Goal: Information Seeking & Learning: Learn about a topic

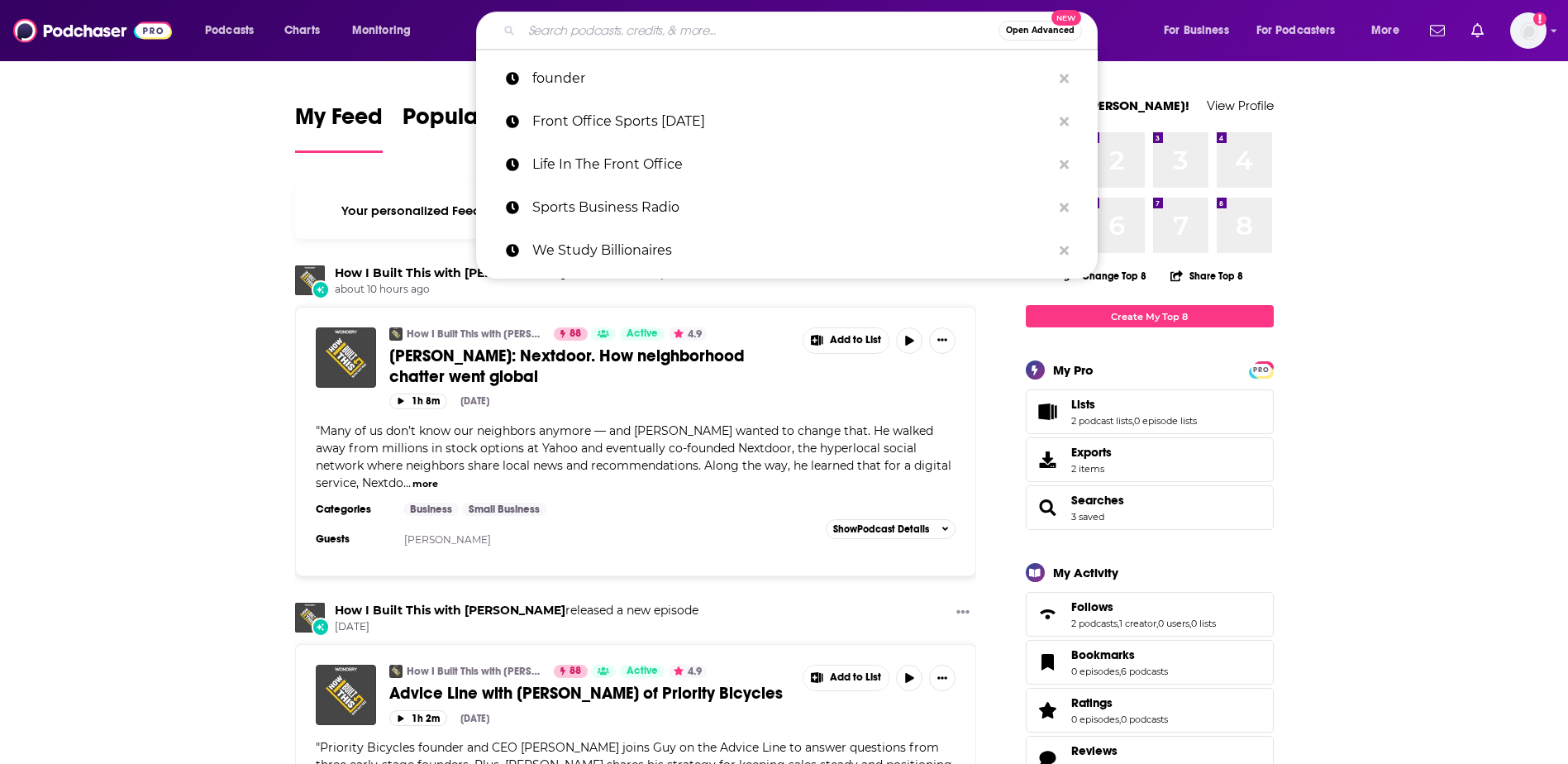
click at [559, 25] on input "Search podcasts, credits, & more..." at bounding box center [760, 31] width 477 height 27
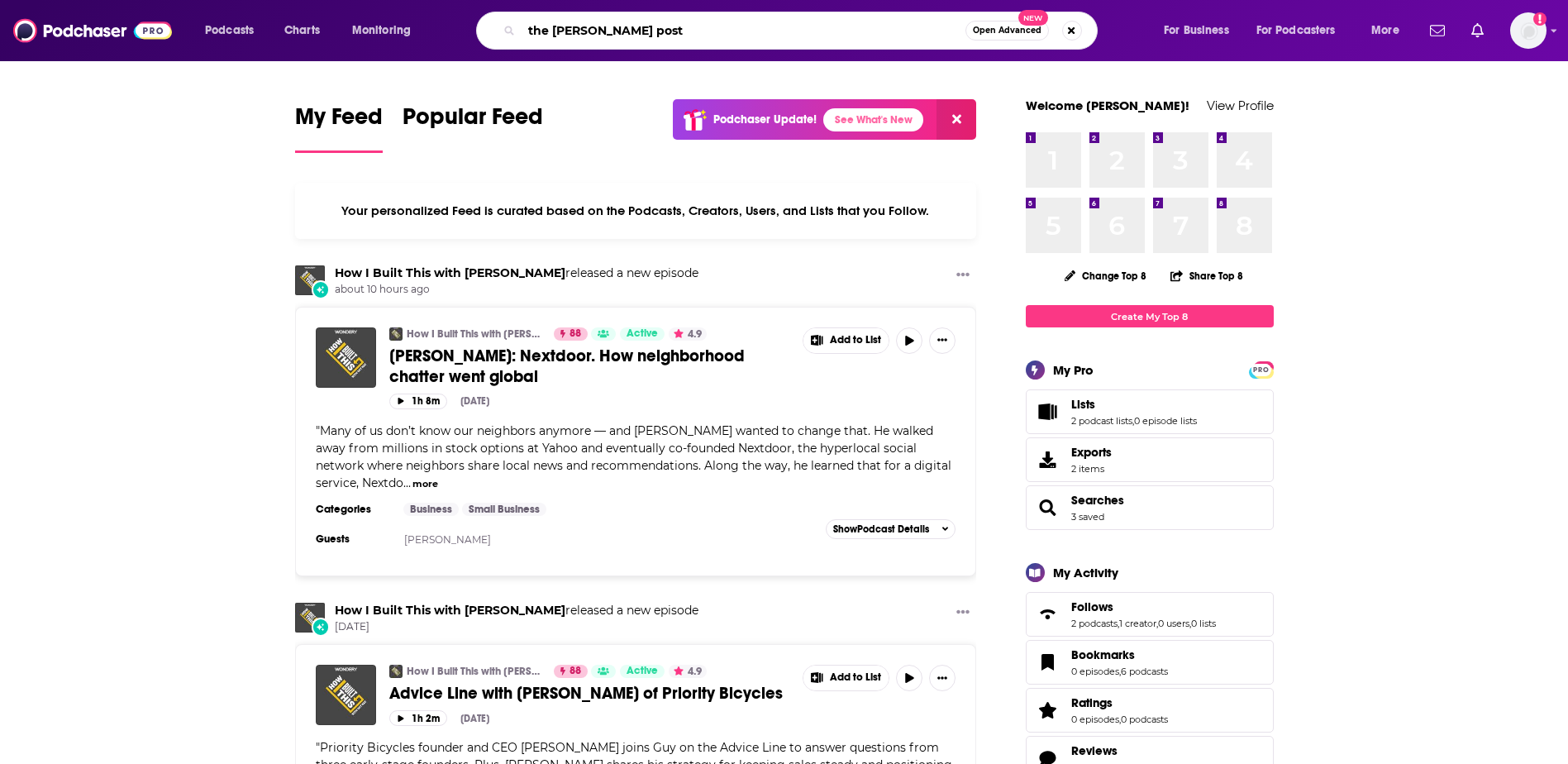
type input "the [PERSON_NAME] post"
click at [902, 32] on input "the [PERSON_NAME] post" at bounding box center [743, 31] width 444 height 27
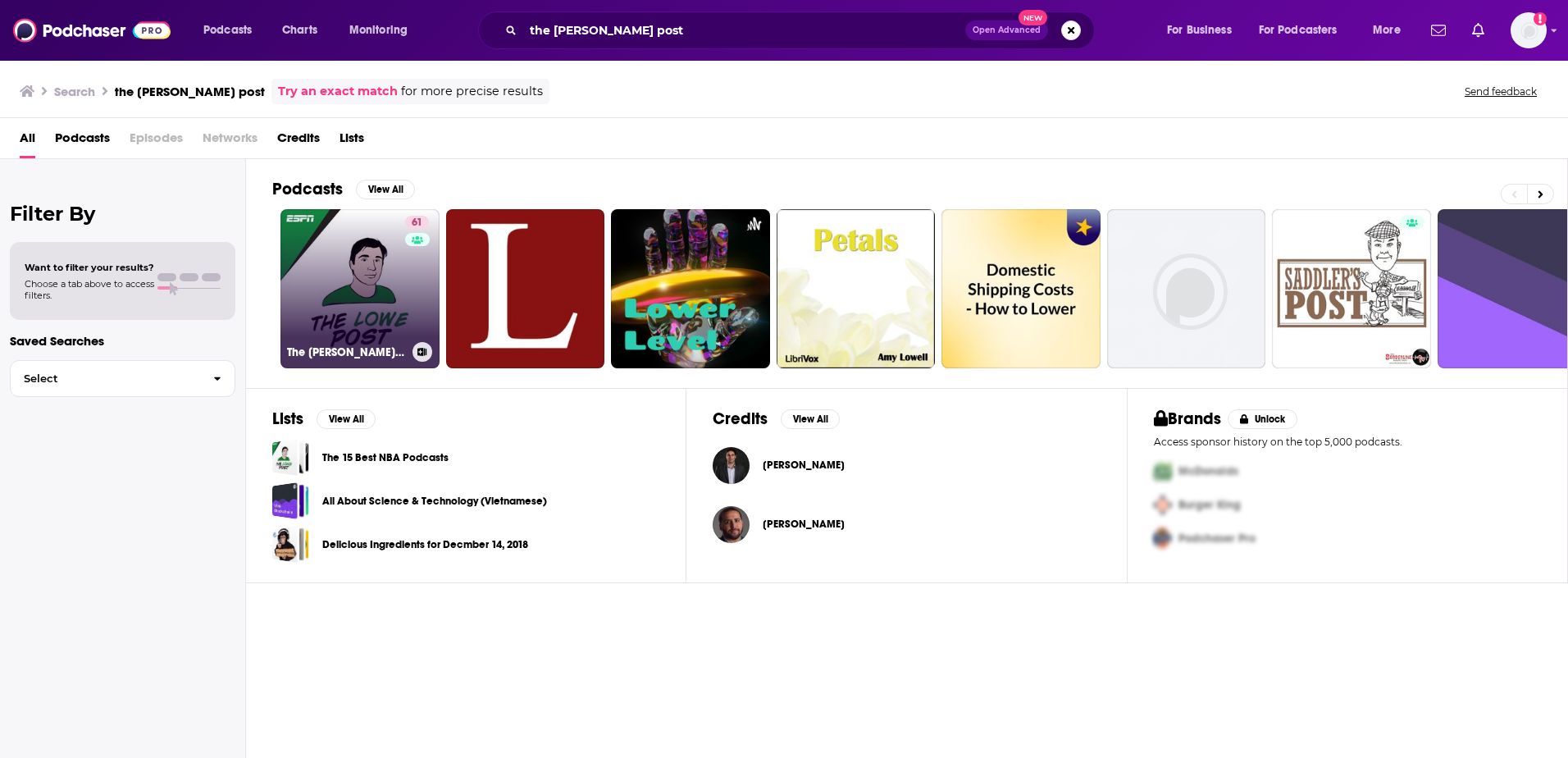
click at [345, 286] on link "61 The [PERSON_NAME] Post" at bounding box center [360, 288] width 159 height 159
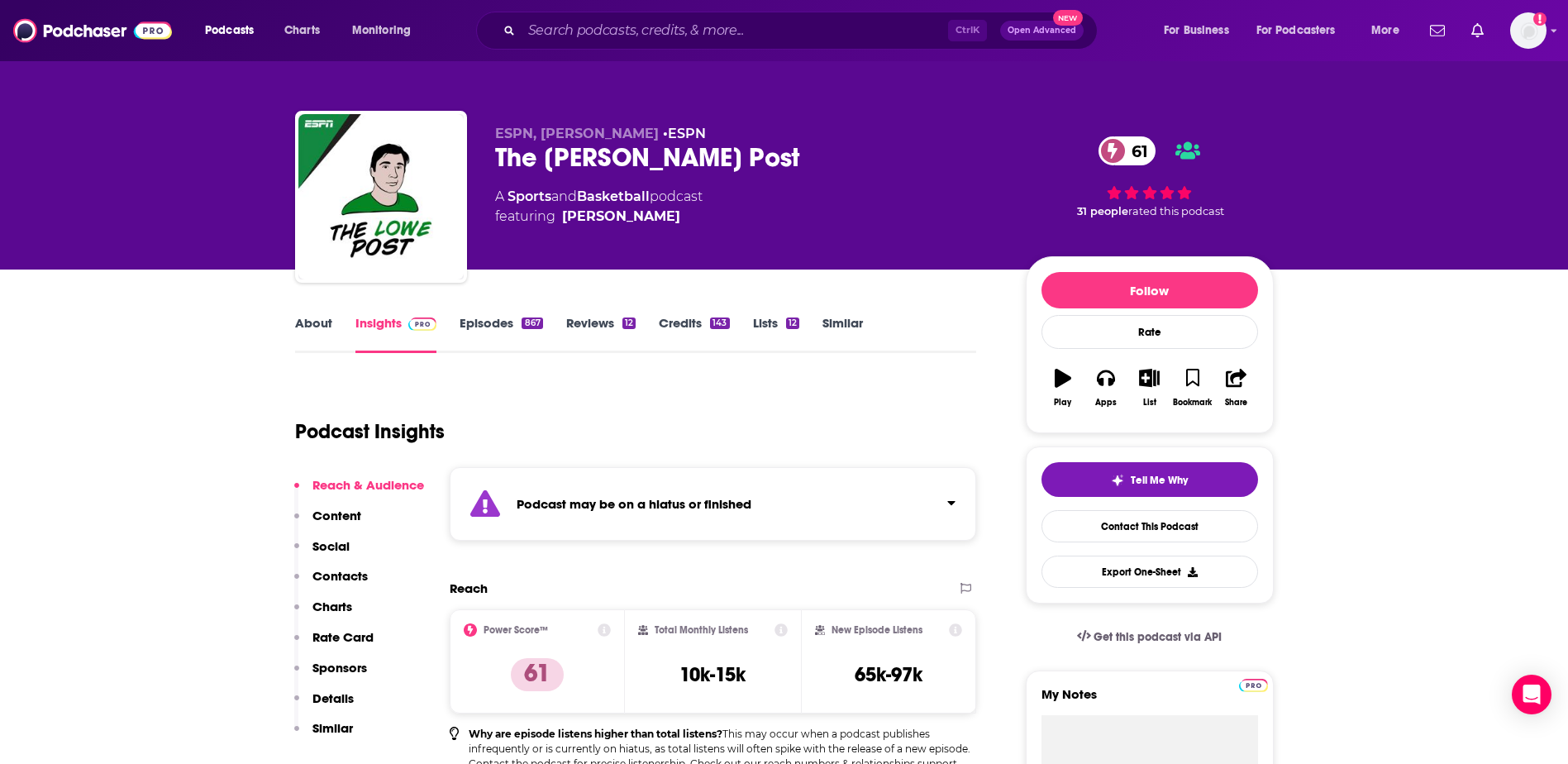
scroll to position [83, 0]
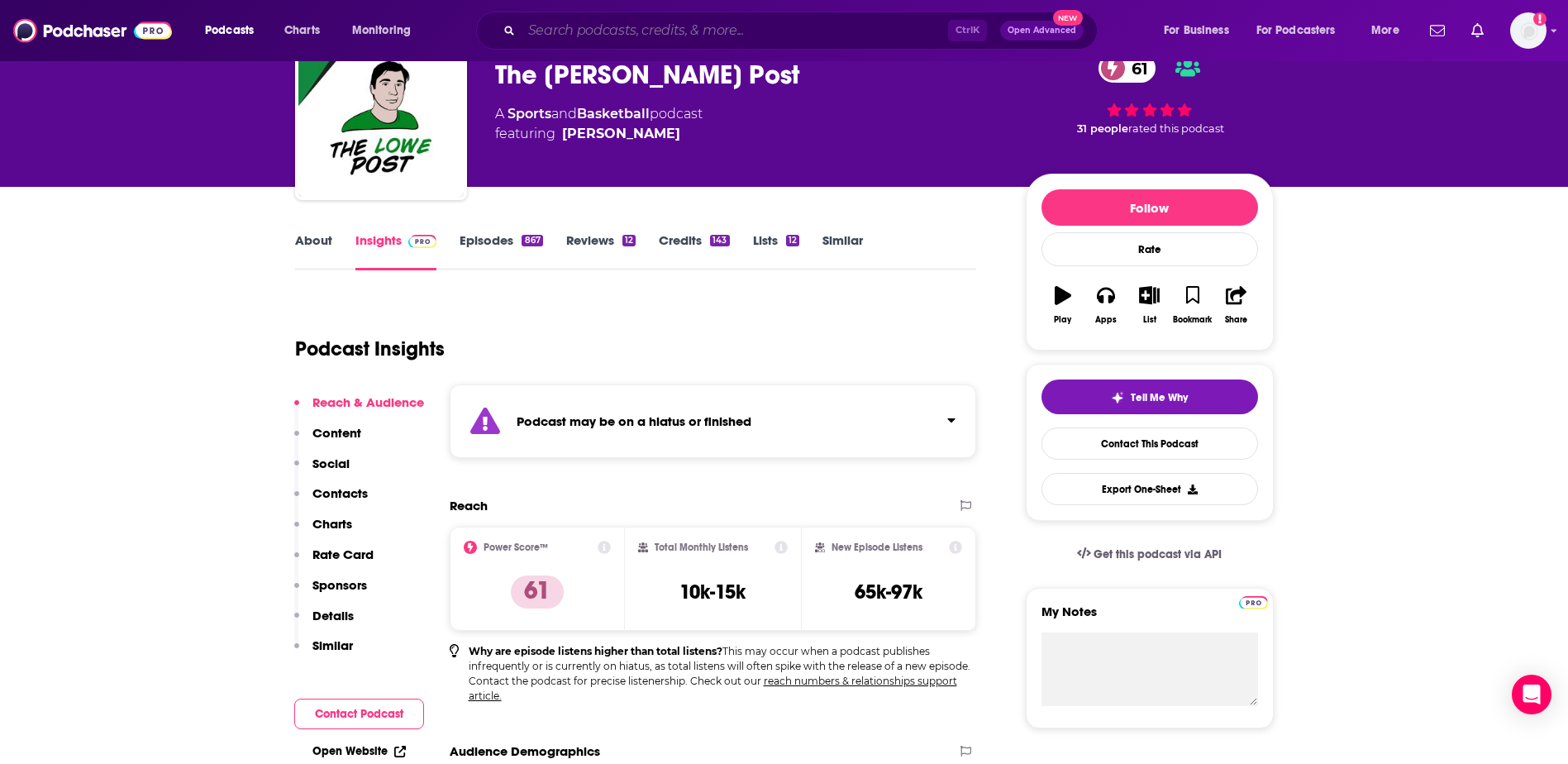
click at [693, 33] on input "Search podcasts, credits, & more..." at bounding box center [735, 31] width 426 height 27
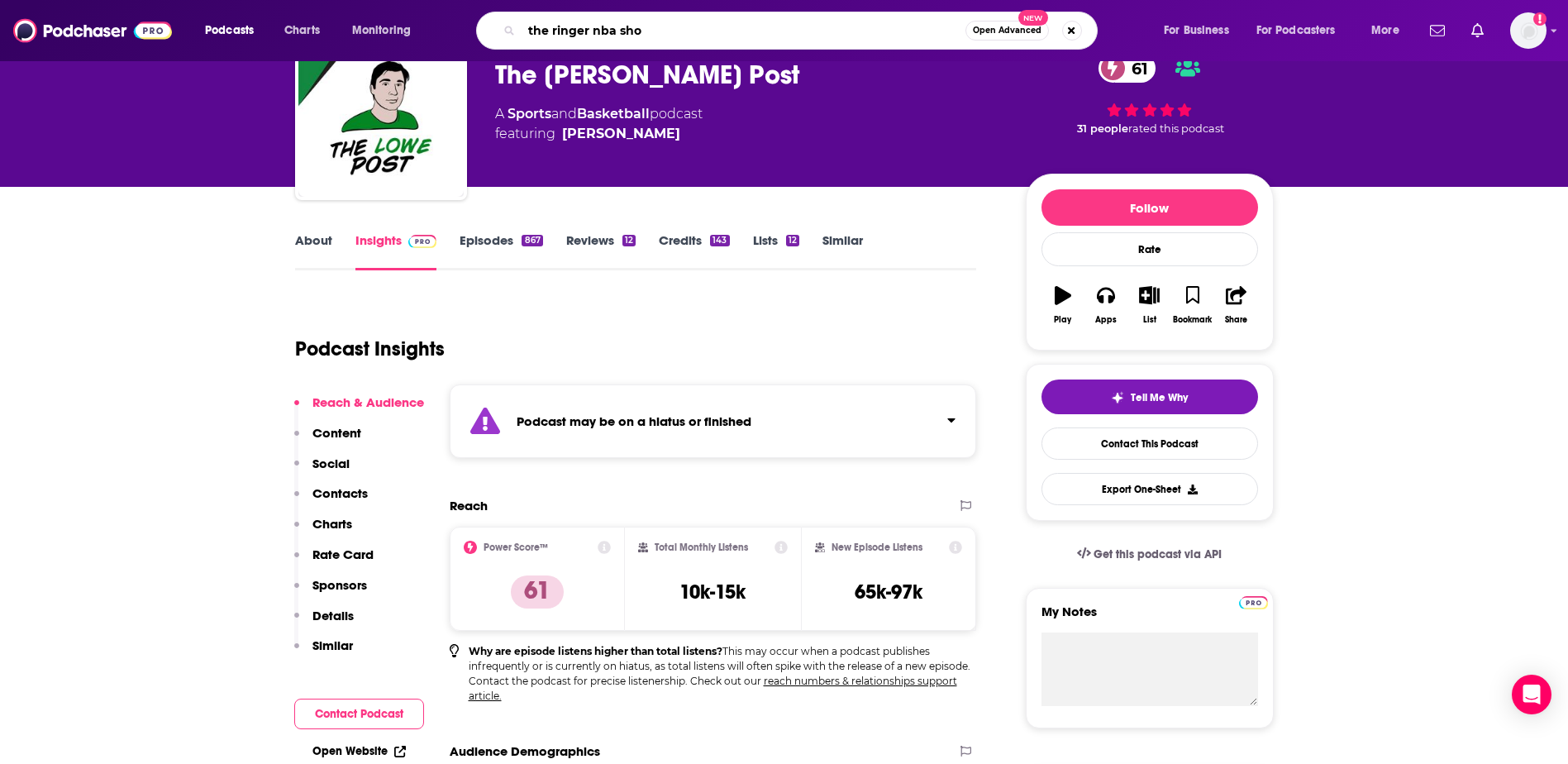
type input "the ringer nba show"
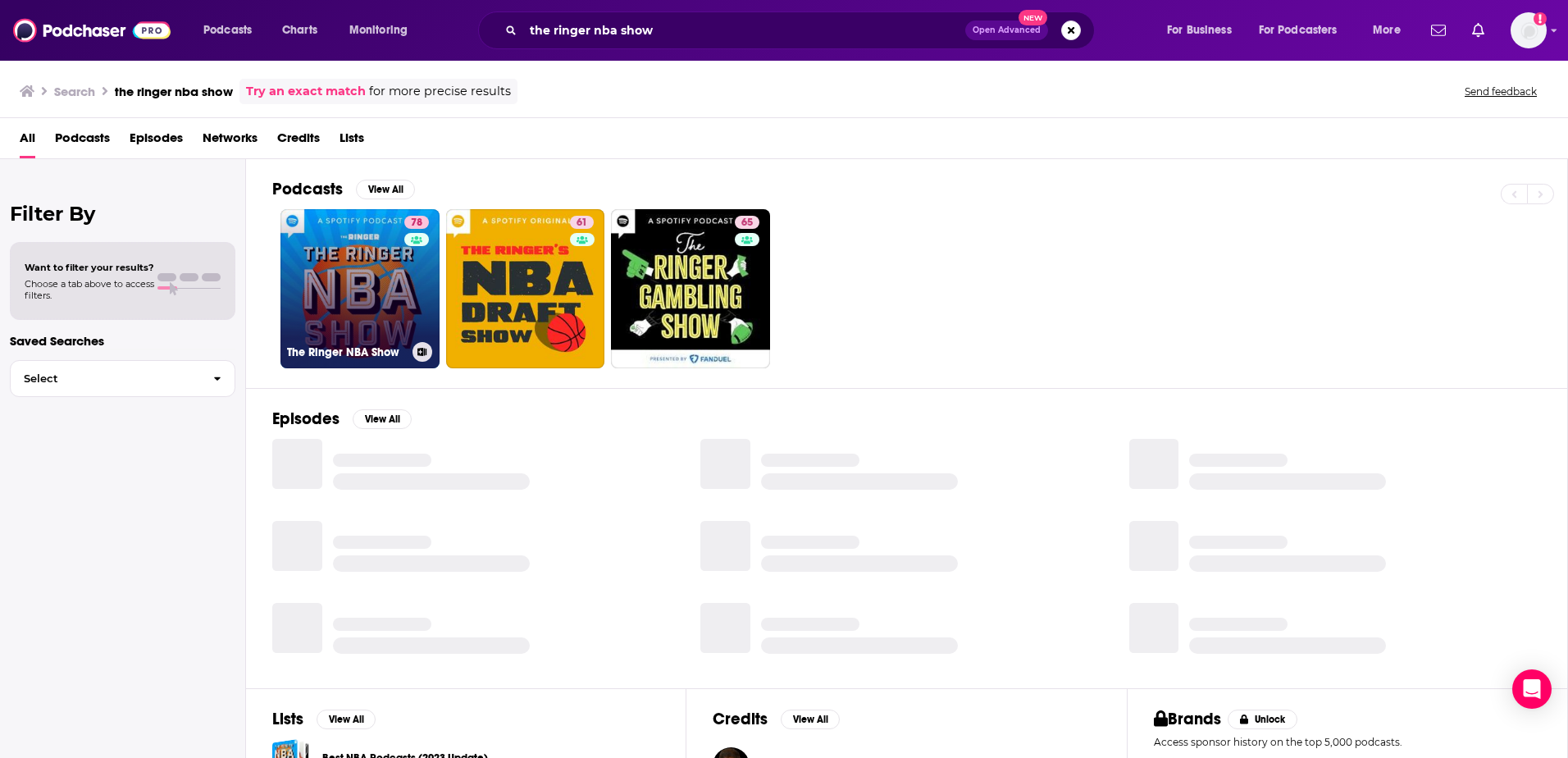
click at [351, 291] on link "78 The Ringer NBA Show" at bounding box center [360, 288] width 159 height 159
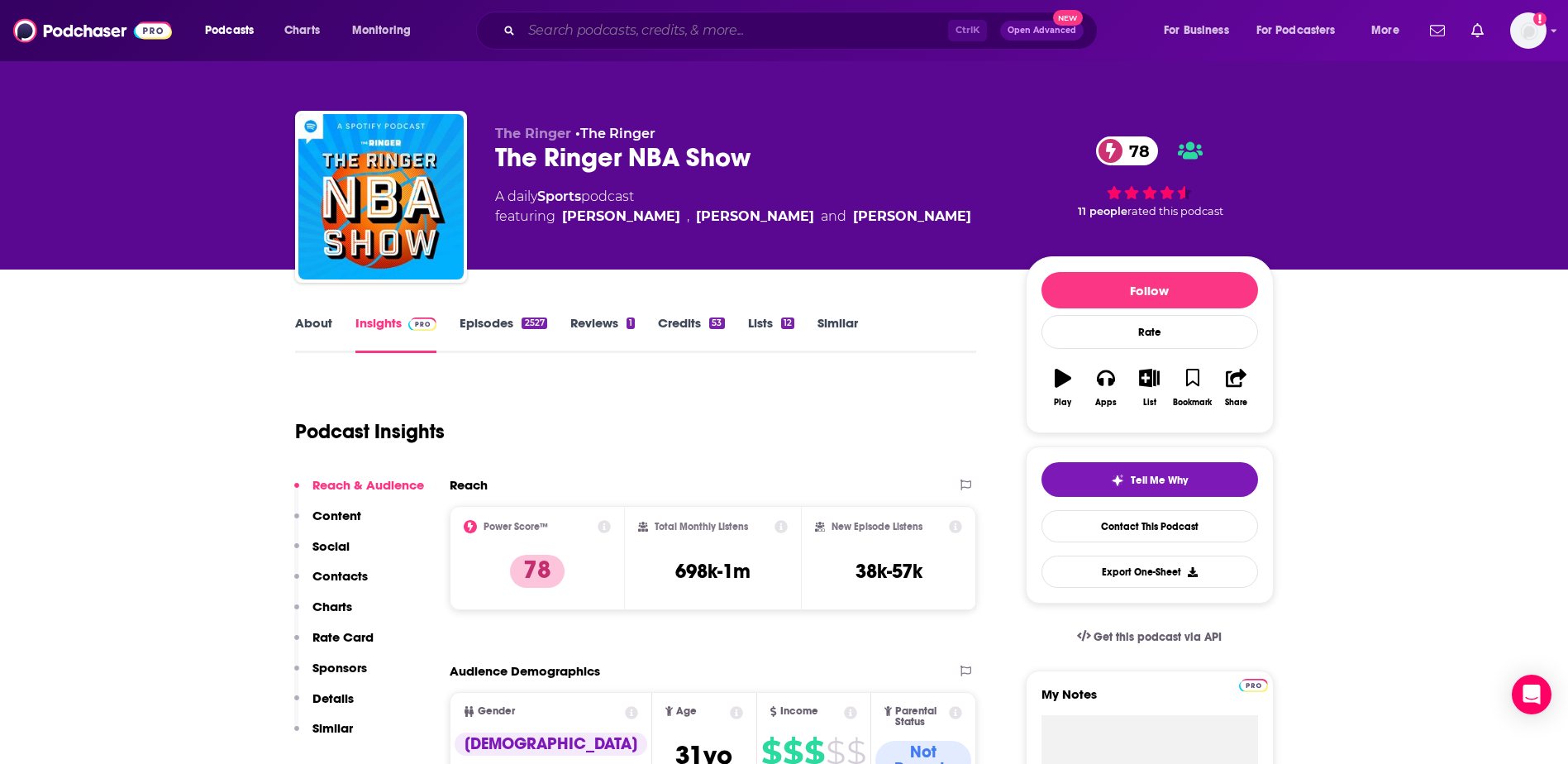
click at [686, 34] on input "Search podcasts, credits, & more..." at bounding box center [735, 31] width 426 height 27
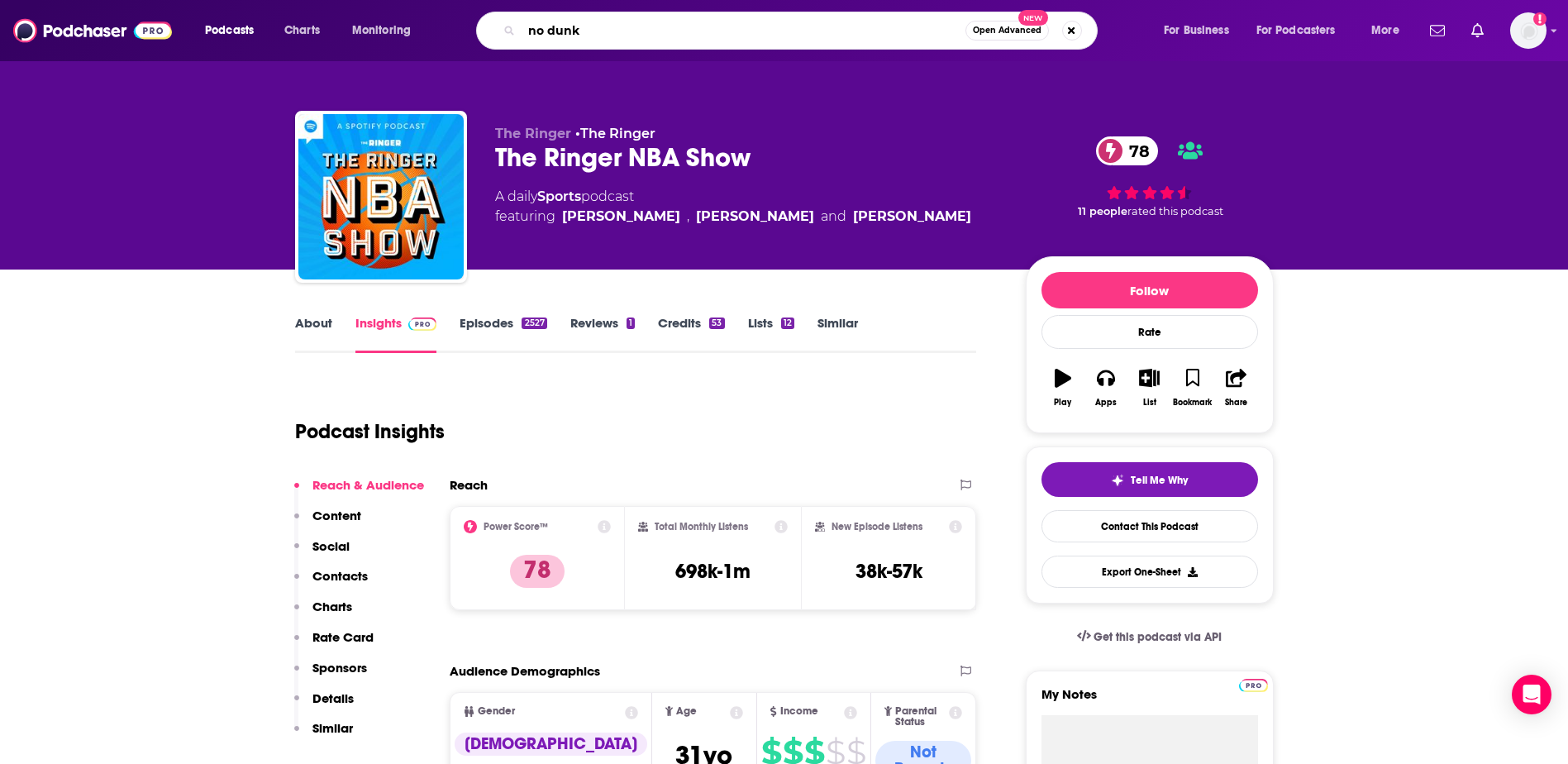
type input "no dunks"
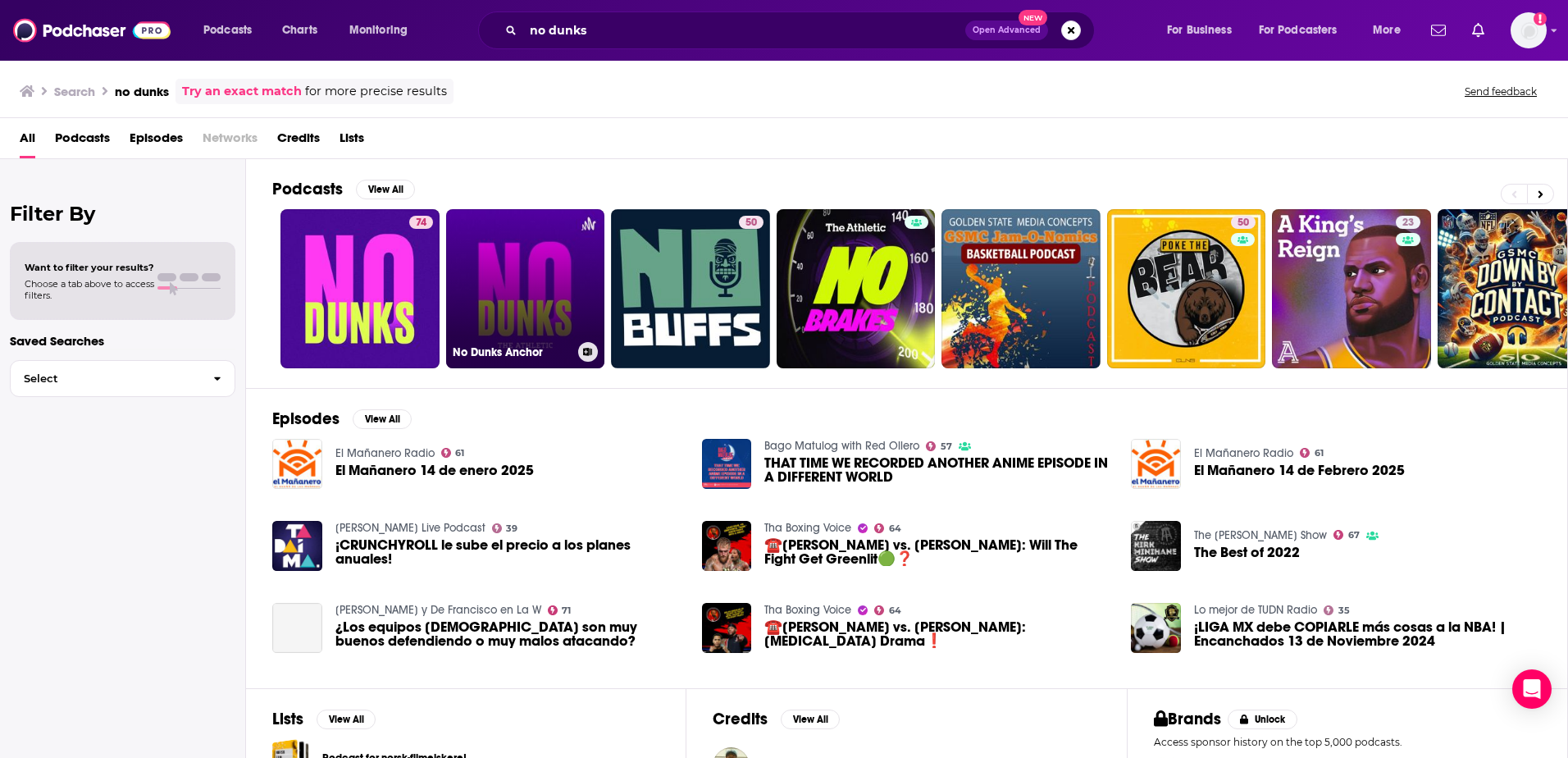
click at [509, 281] on link "No Dunks Anchor" at bounding box center [525, 288] width 159 height 159
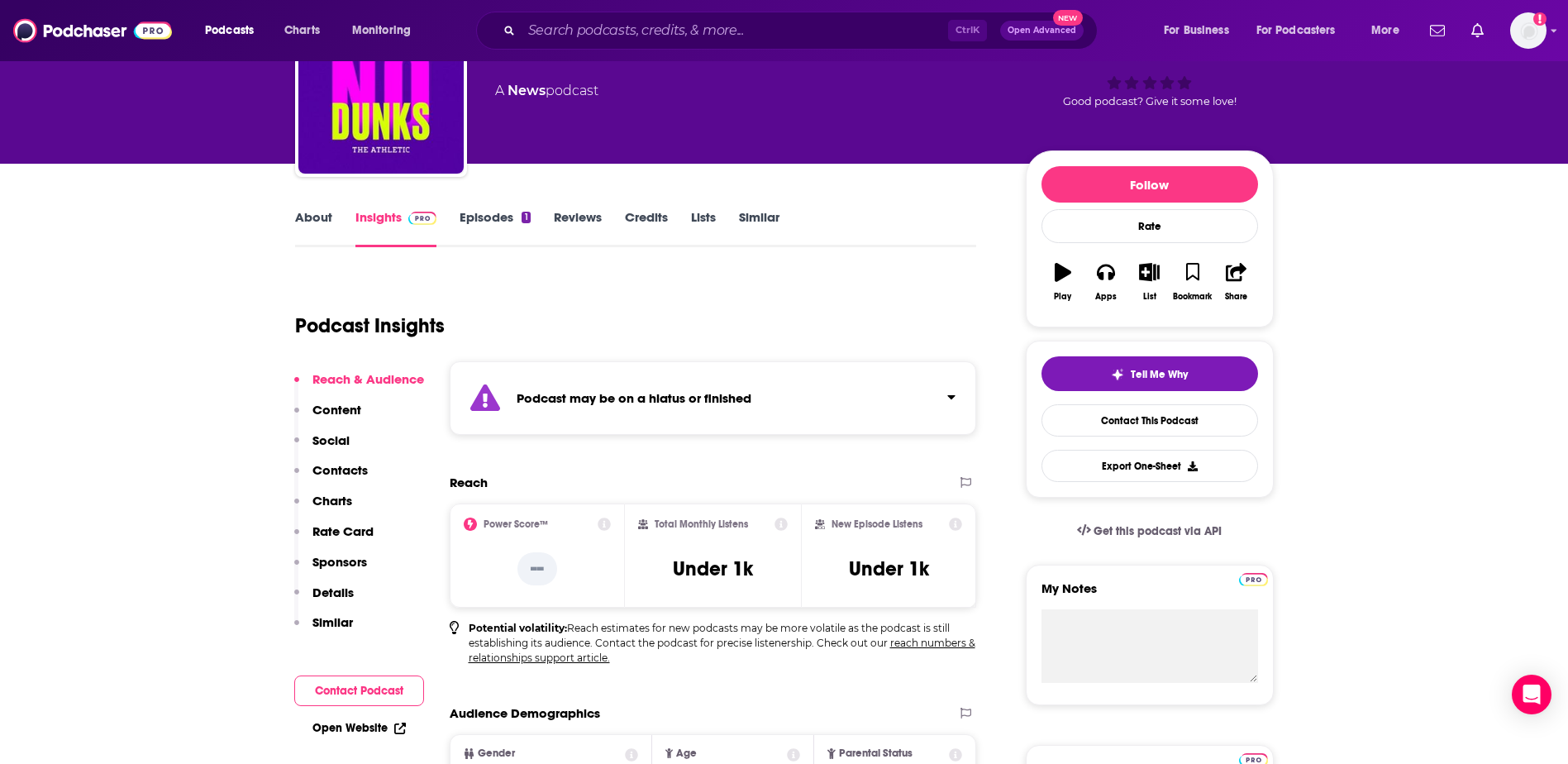
scroll to position [165, 0]
